Goal: Complete application form

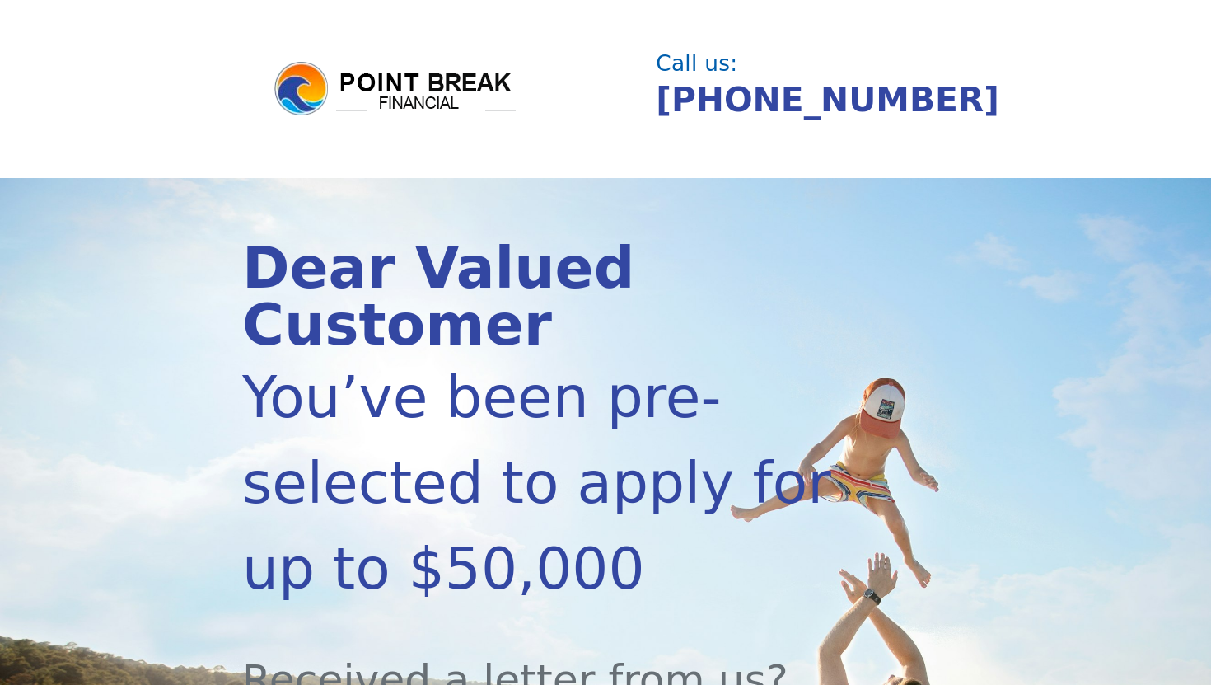
scroll to position [334, 0]
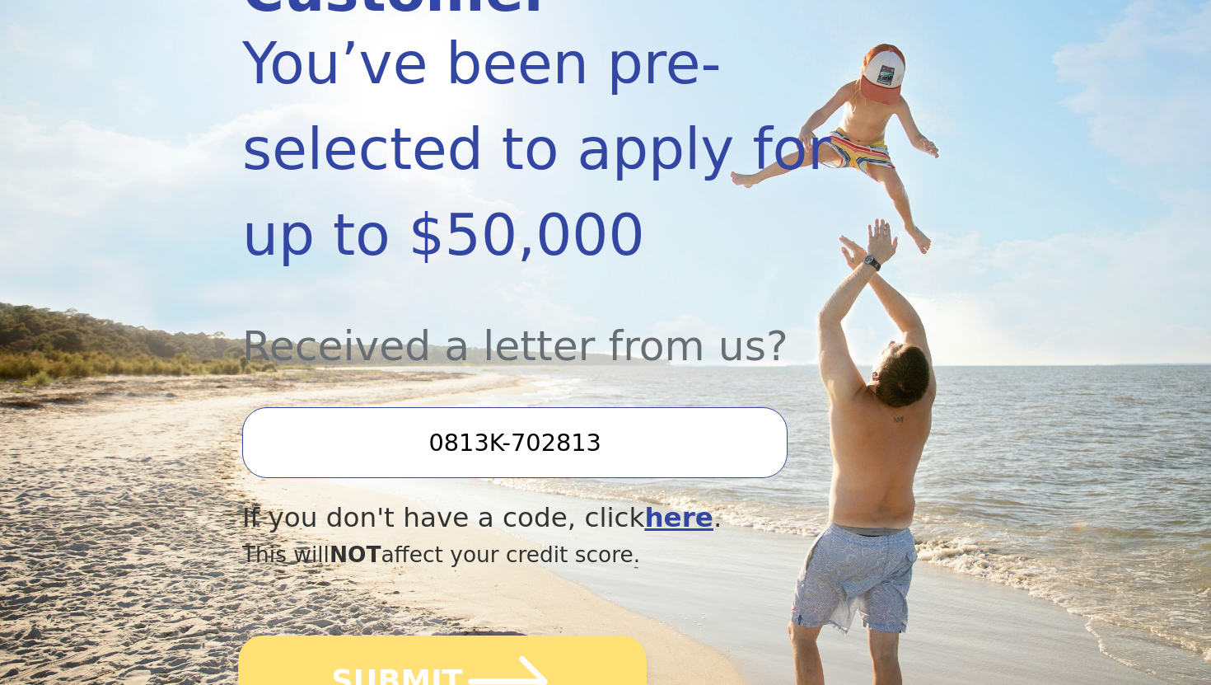
click at [494, 656] on icon "submit" at bounding box center [508, 681] width 79 height 51
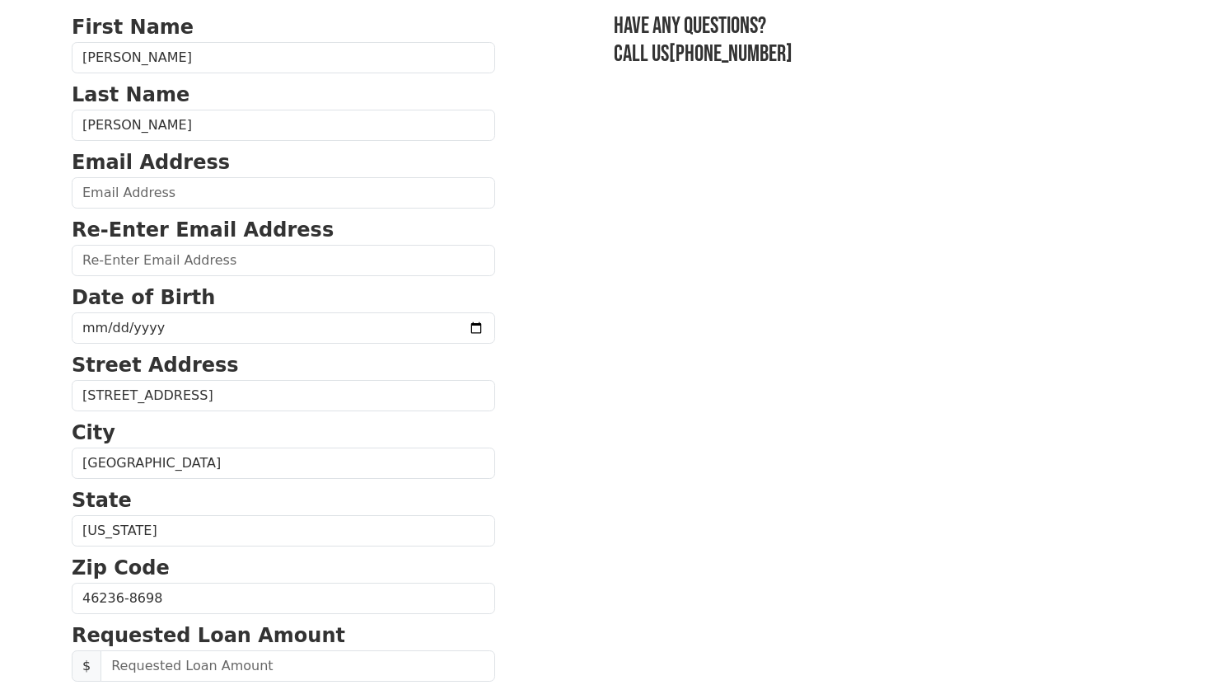
scroll to position [124, 0]
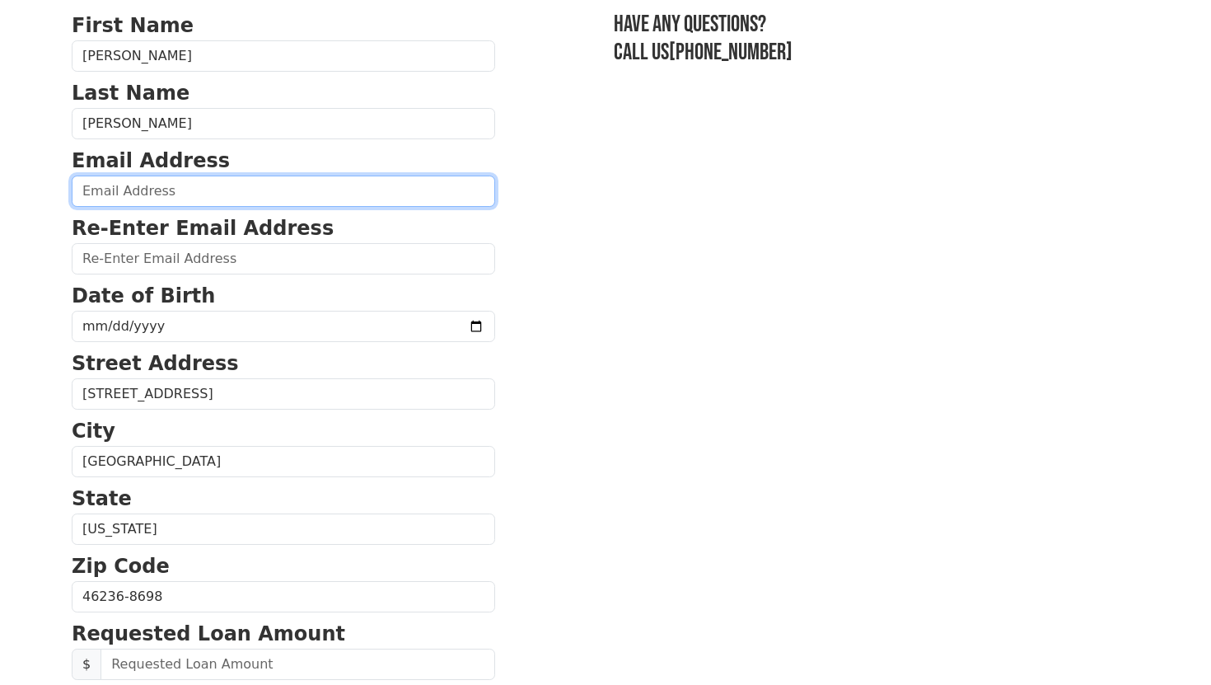
click at [365, 198] on input "email" at bounding box center [284, 191] width 424 height 31
type input "[EMAIL_ADDRESS][DOMAIN_NAME]"
type input "[PHONE_NUMBER]"
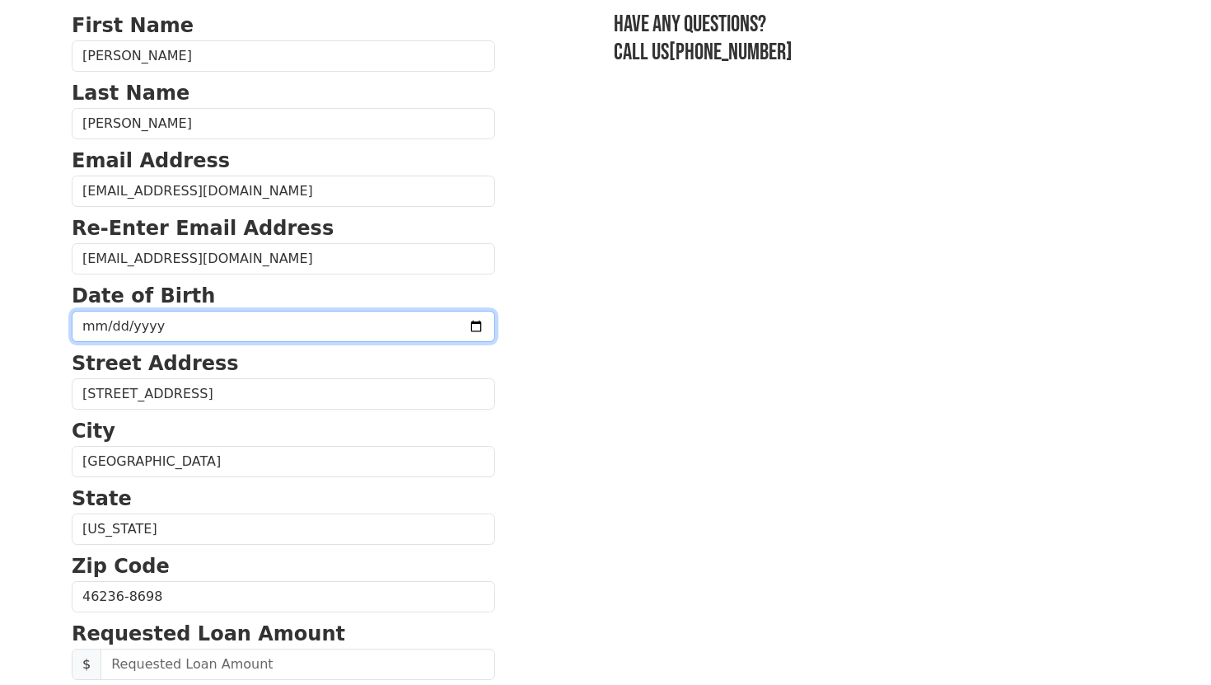
click at [403, 327] on input "date" at bounding box center [284, 326] width 424 height 31
type input "[PHONE_NUMBER]"
click at [342, 324] on input "[PHONE_NUMBER]" at bounding box center [284, 326] width 424 height 31
click at [158, 333] on input "[PHONE_NUMBER]" at bounding box center [284, 326] width 424 height 31
click at [133, 318] on input "[PHONE_NUMBER]" at bounding box center [284, 326] width 424 height 31
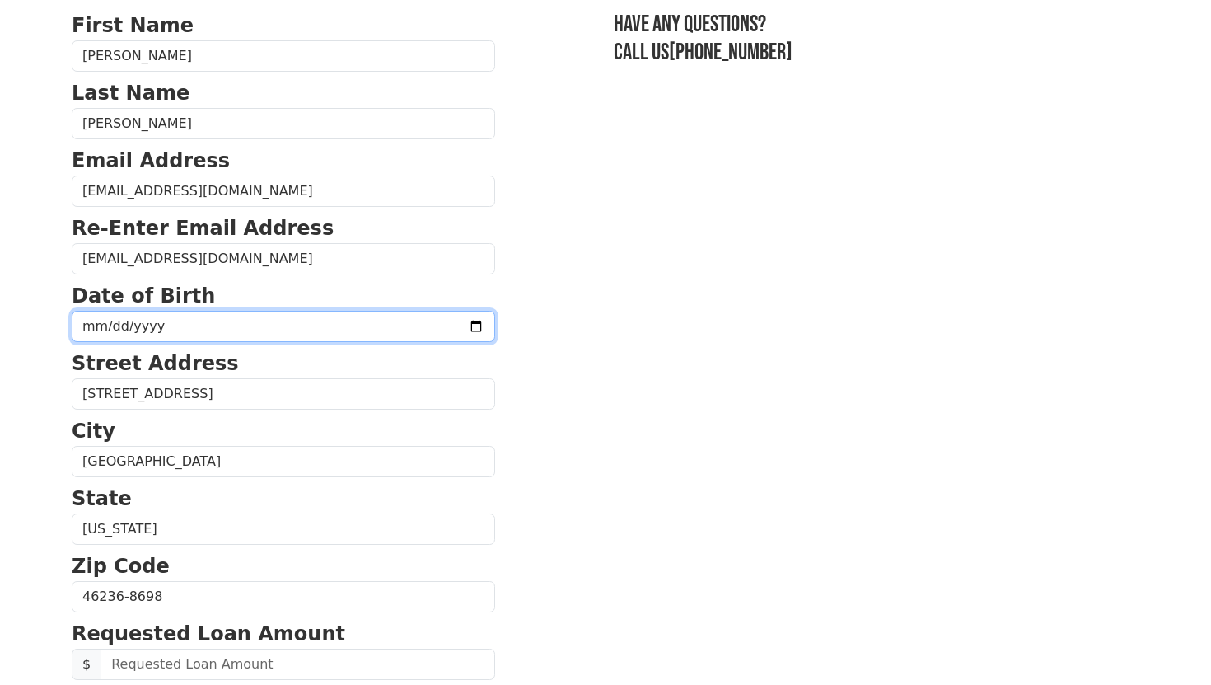
click at [133, 318] on input "[PHONE_NUMBER]" at bounding box center [284, 326] width 424 height 31
type input "[DATE]"
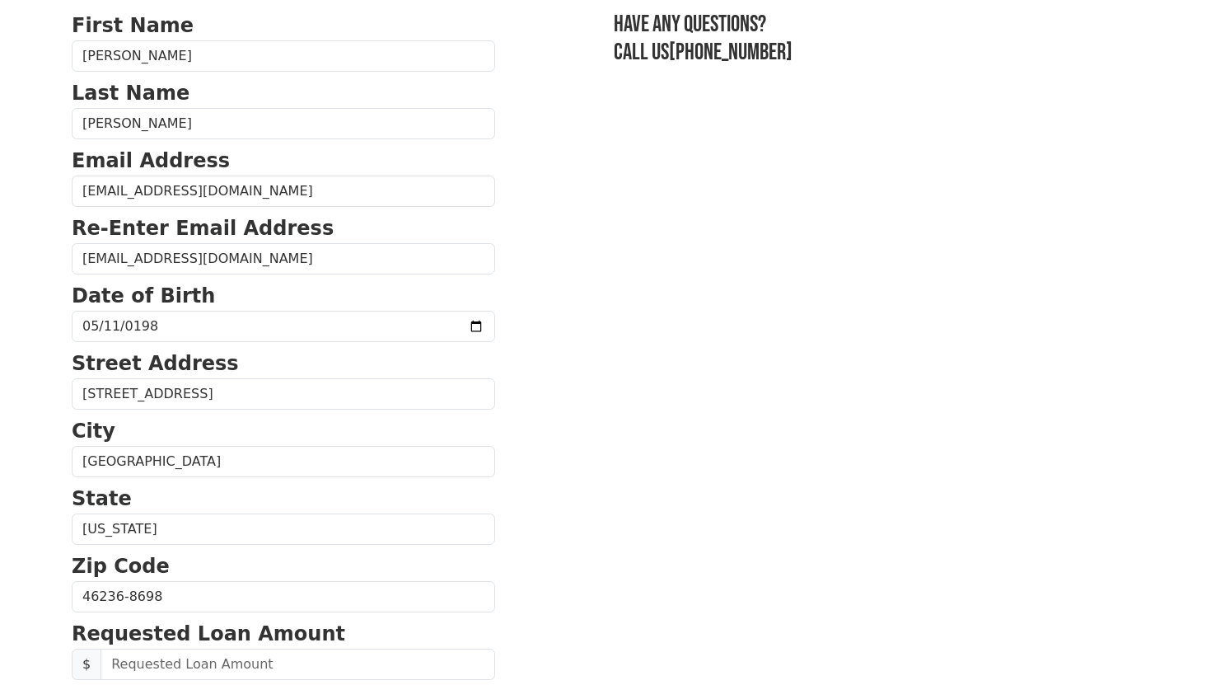
click at [583, 344] on section "First Name [PERSON_NAME] Last Name [PERSON_NAME] Email Address [EMAIL_ADDRESS][…" at bounding box center [606, 598] width 1068 height 1175
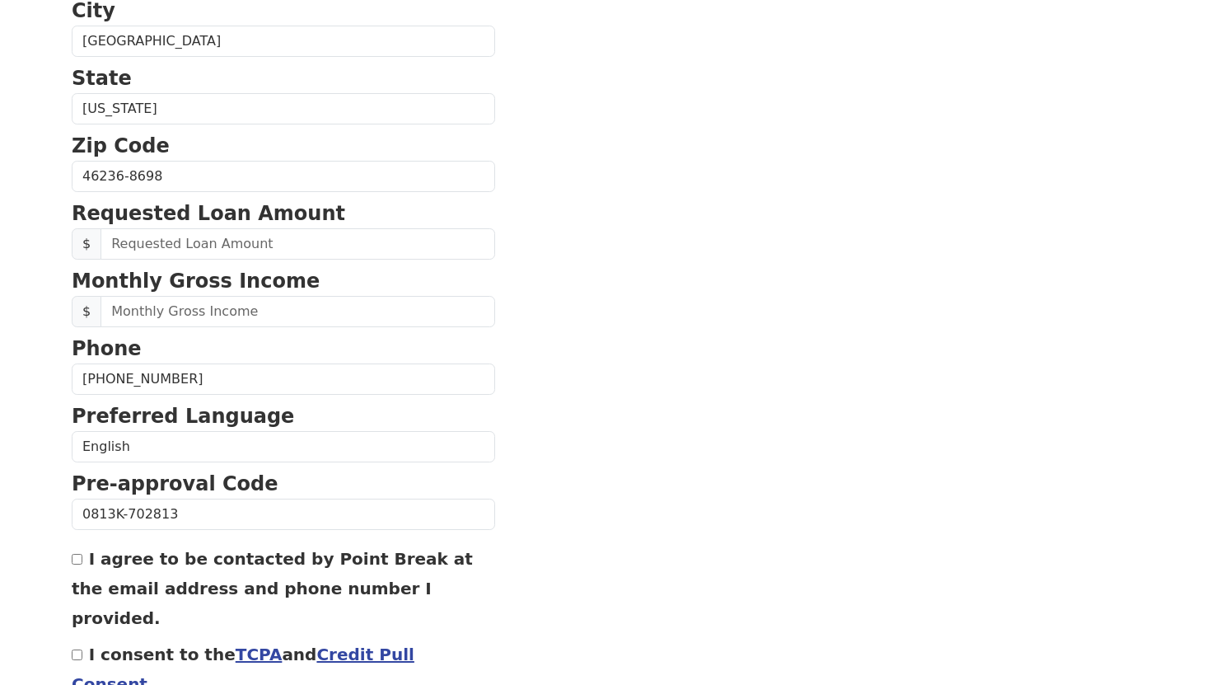
scroll to position [568, 0]
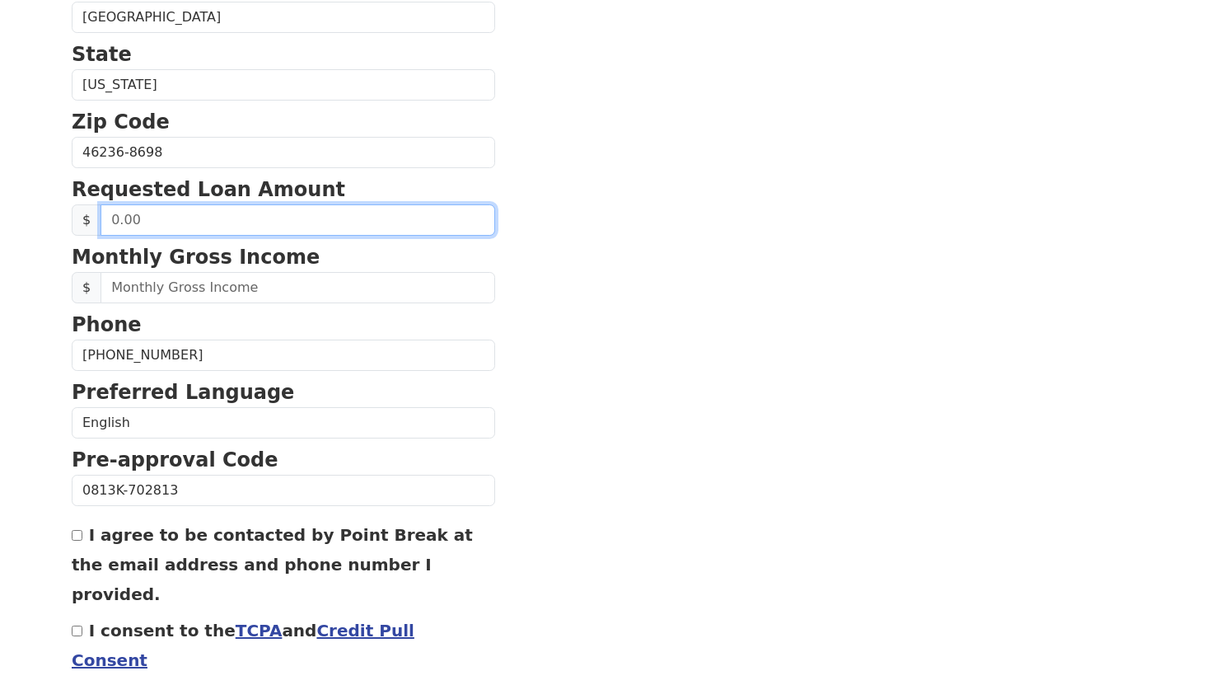
click at [251, 222] on input "text" at bounding box center [298, 219] width 395 height 31
type input "30,000.00"
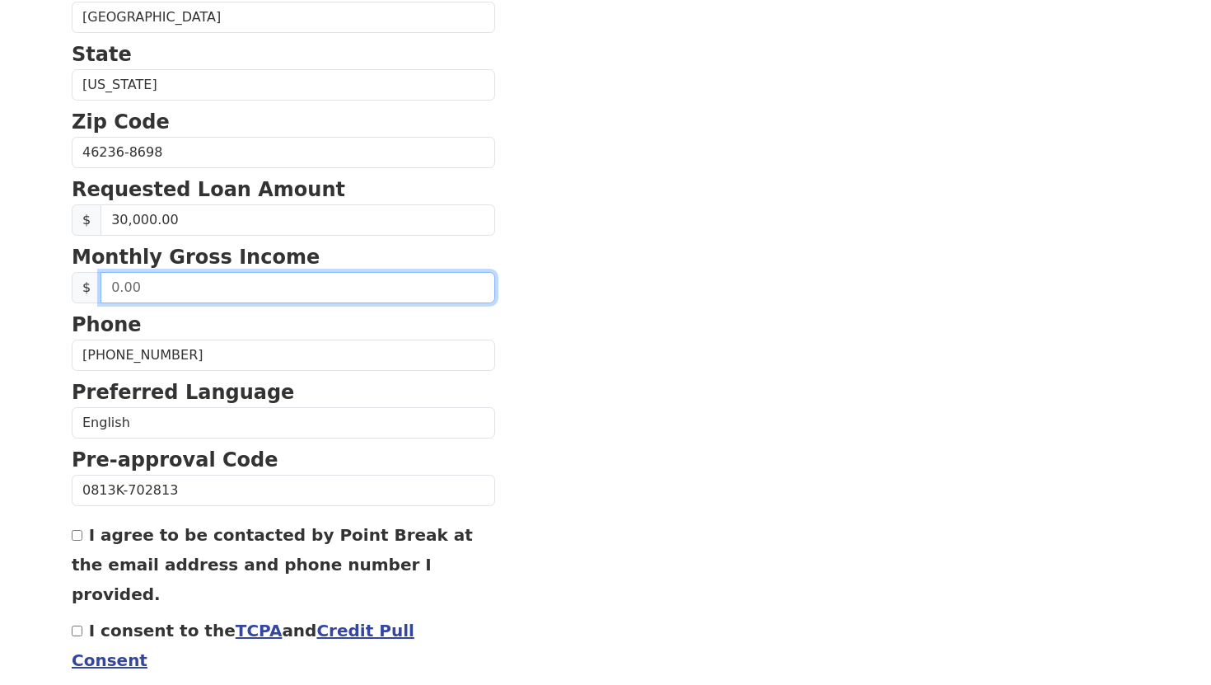
click at [254, 293] on input "text" at bounding box center [298, 287] width 395 height 31
type input "2,800.00"
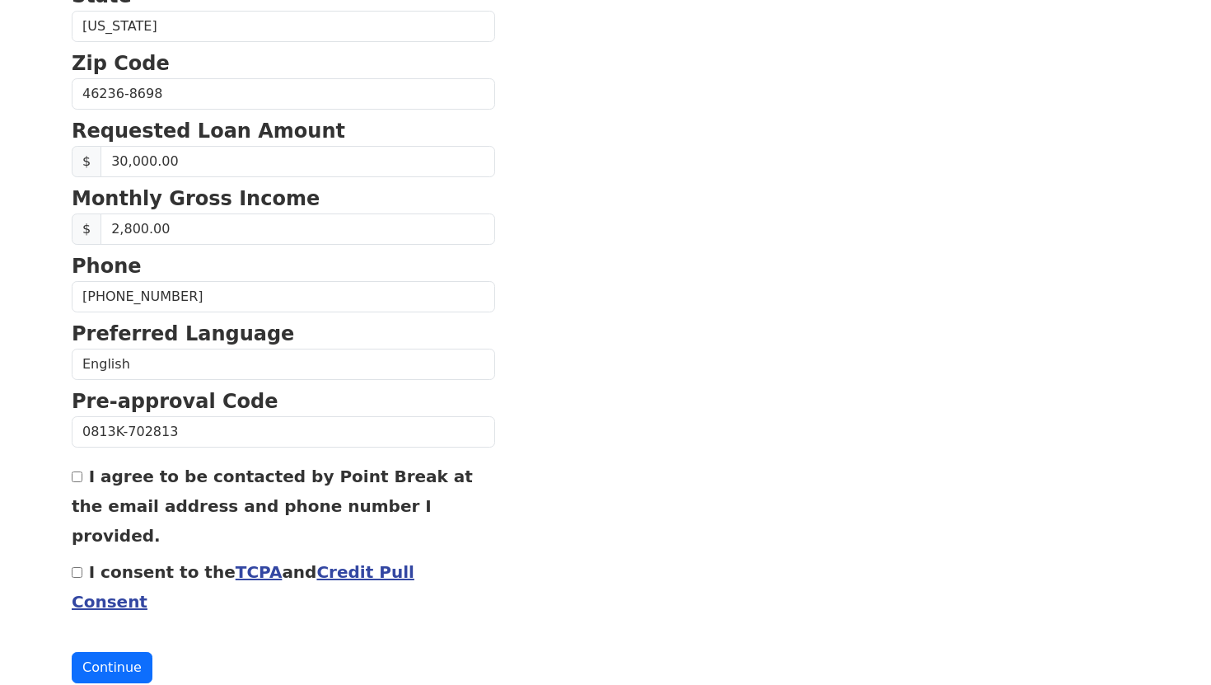
click at [75, 480] on input "I agree to be contacted by Point Break at the email address and phone number I …" at bounding box center [77, 476] width 11 height 11
checkbox input "true"
click at [78, 567] on input "I consent to the TCPA and Credit Pull Consent" at bounding box center [77, 572] width 11 height 11
checkbox input "true"
click at [102, 652] on button "Continue" at bounding box center [112, 667] width 81 height 31
